Goal: Navigation & Orientation: Find specific page/section

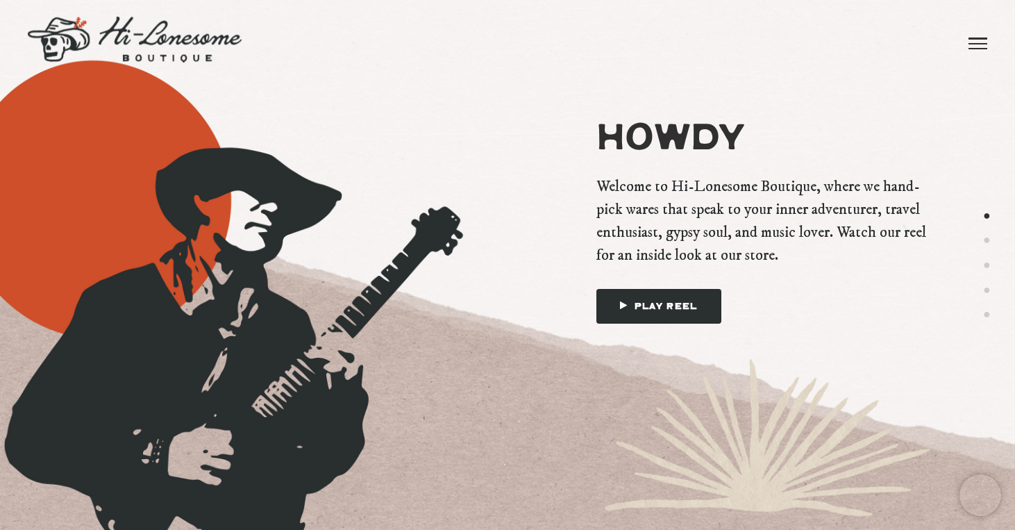
click at [982, 43] on span at bounding box center [977, 43] width 19 height 1
click at [795, 35] on link "Brands" at bounding box center [813, 34] width 77 height 69
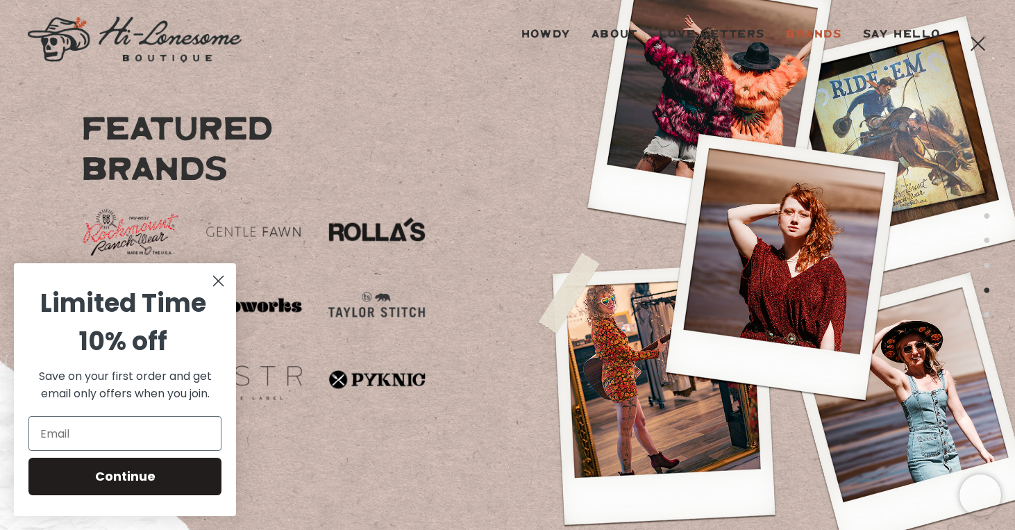
click at [221, 278] on circle "Close dialog" at bounding box center [218, 280] width 23 height 23
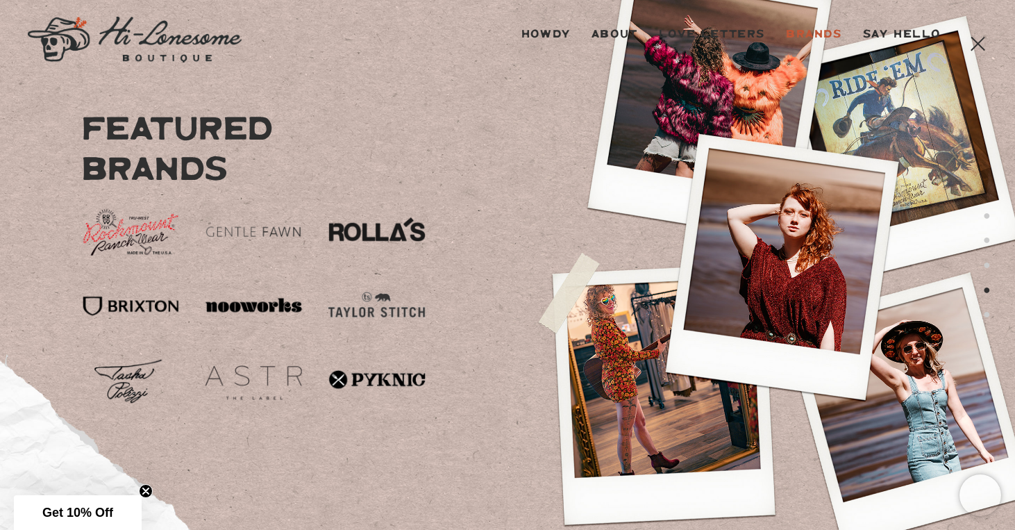
click at [146, 385] on img at bounding box center [130, 379] width 99 height 49
click at [281, 233] on img at bounding box center [254, 231] width 99 height 49
click at [242, 383] on img at bounding box center [254, 379] width 99 height 49
click at [405, 310] on img at bounding box center [377, 305] width 99 height 49
click at [407, 232] on img at bounding box center [377, 231] width 99 height 49
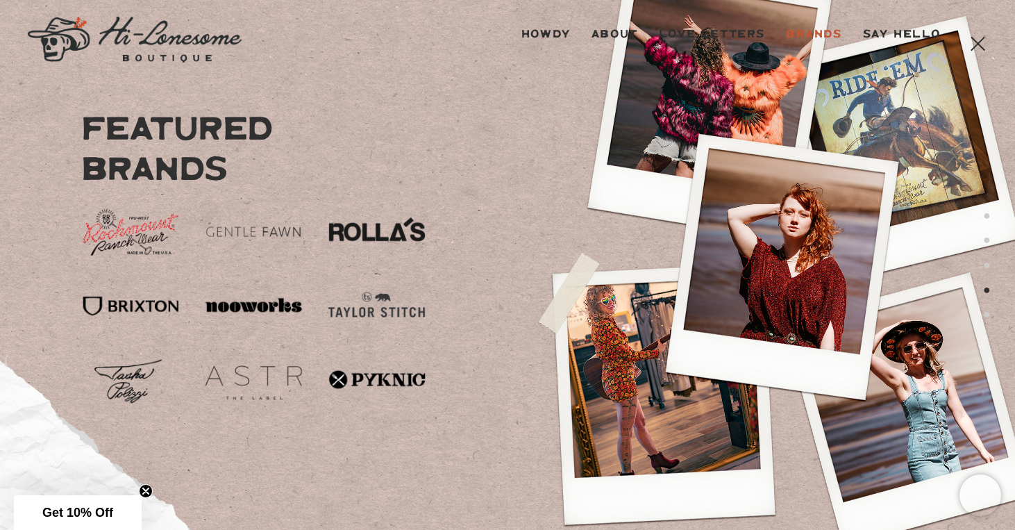
click at [128, 301] on img at bounding box center [130, 305] width 99 height 49
click at [264, 304] on img at bounding box center [254, 305] width 99 height 49
click at [147, 229] on img at bounding box center [130, 231] width 99 height 49
